Goal: Information Seeking & Learning: Learn about a topic

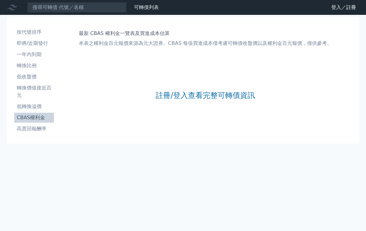
click at [225, 97] on link "註冊/登入查看完整可轉債資訊" at bounding box center [205, 95] width 99 height 10
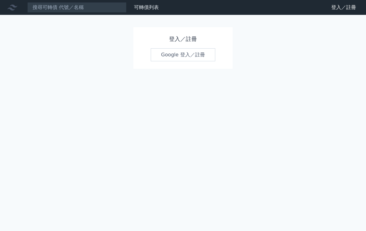
click at [200, 54] on link "Google 登入／註冊" at bounding box center [183, 54] width 64 height 13
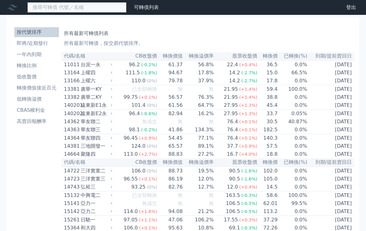
click at [78, 5] on input at bounding box center [76, 7] width 99 height 11
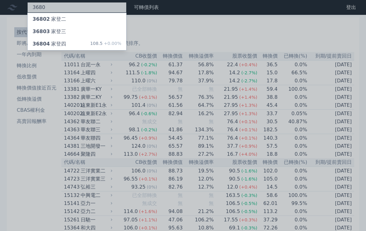
type input "3680"
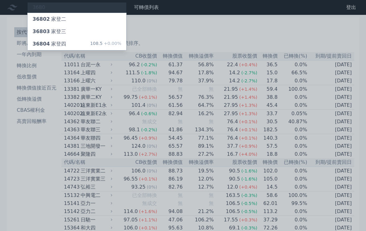
click at [76, 42] on div "36804 家登四 108.5 +0.00%" at bounding box center [77, 44] width 99 height 12
